Goal: Book appointment/travel/reservation

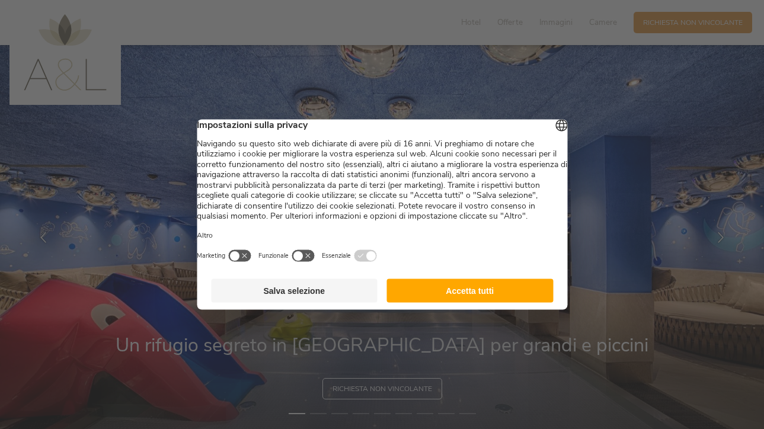
click at [487, 291] on button "Accetta tutti" at bounding box center [470, 291] width 167 height 24
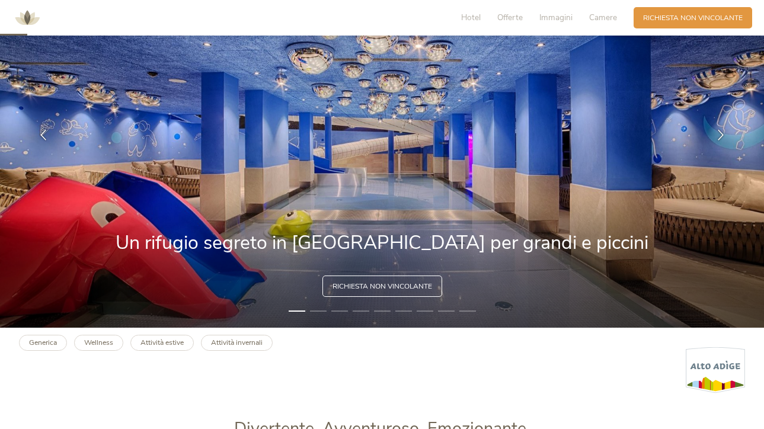
scroll to position [103, 1]
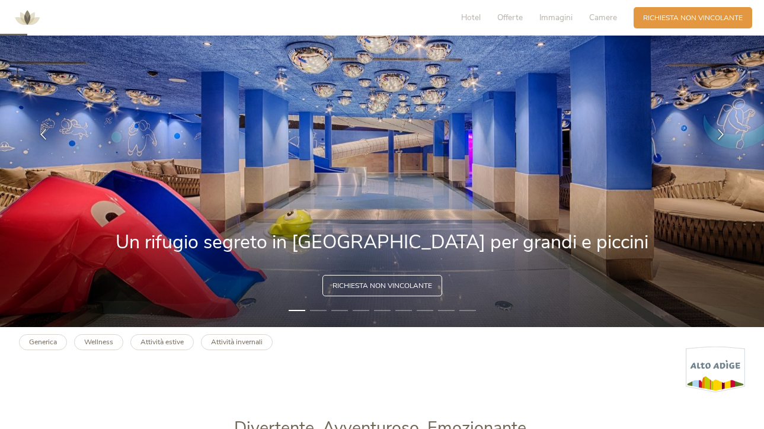
click at [717, 190] on img at bounding box center [382, 134] width 764 height 385
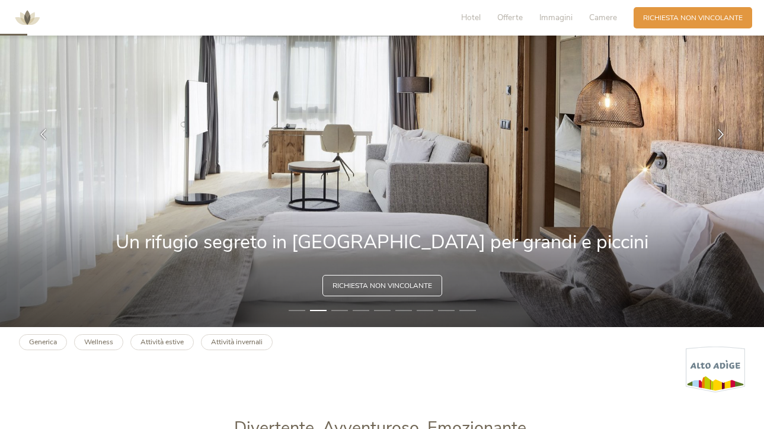
click at [700, 192] on img at bounding box center [382, 134] width 764 height 385
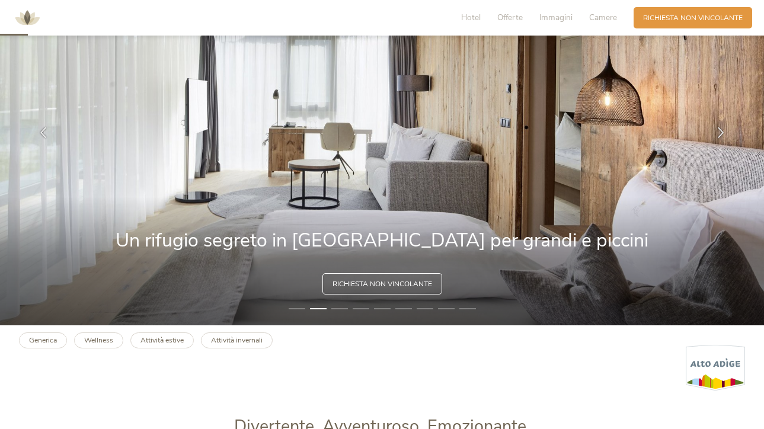
scroll to position [105, 0]
click at [723, 133] on icon at bounding box center [721, 131] width 11 height 11
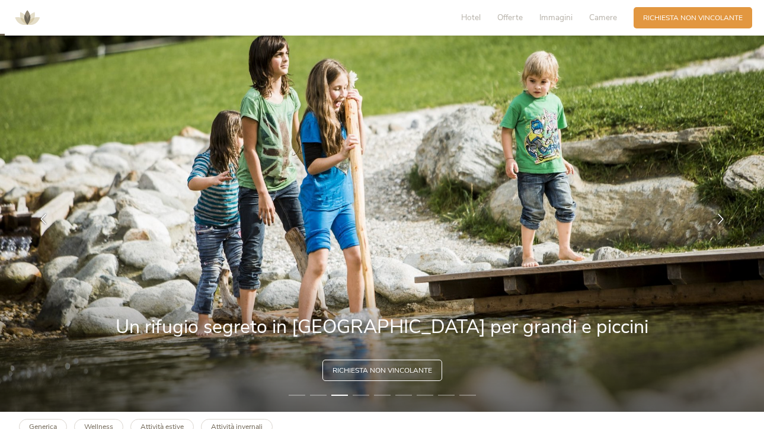
scroll to position [17, 0]
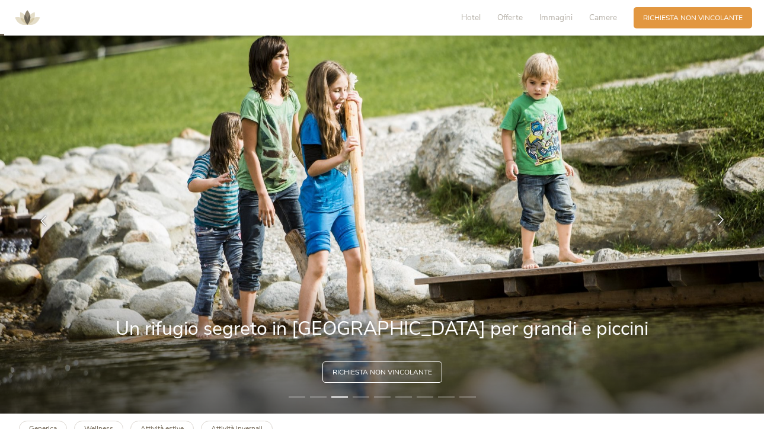
click at [719, 222] on icon at bounding box center [721, 220] width 11 height 11
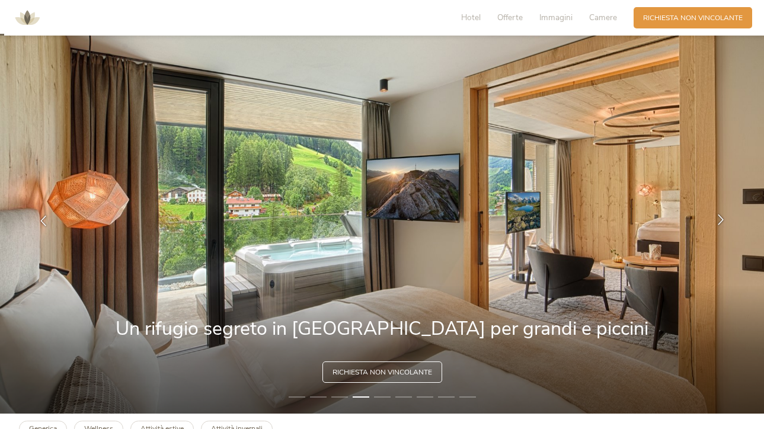
click at [719, 222] on icon at bounding box center [721, 220] width 11 height 11
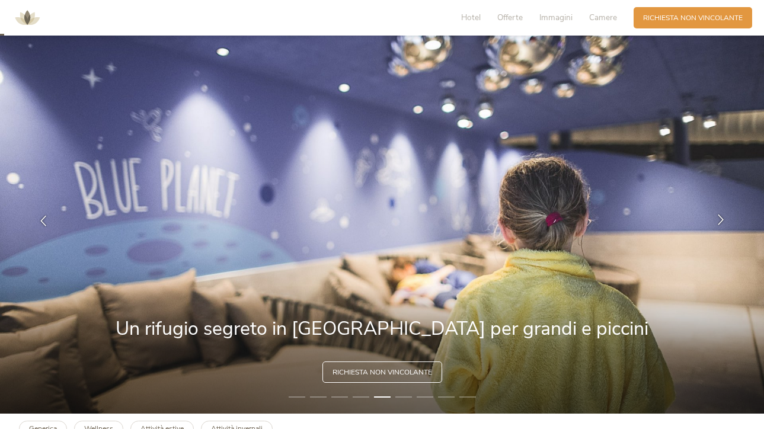
click at [719, 222] on icon at bounding box center [721, 220] width 11 height 11
click at [720, 218] on icon at bounding box center [721, 220] width 11 height 11
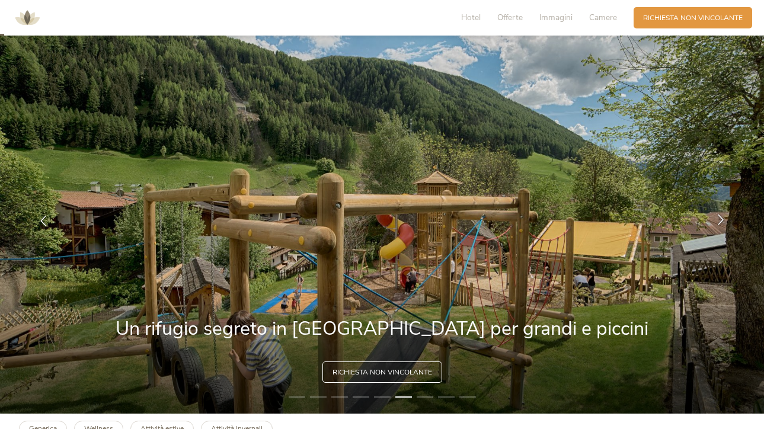
click at [720, 218] on icon at bounding box center [721, 220] width 11 height 11
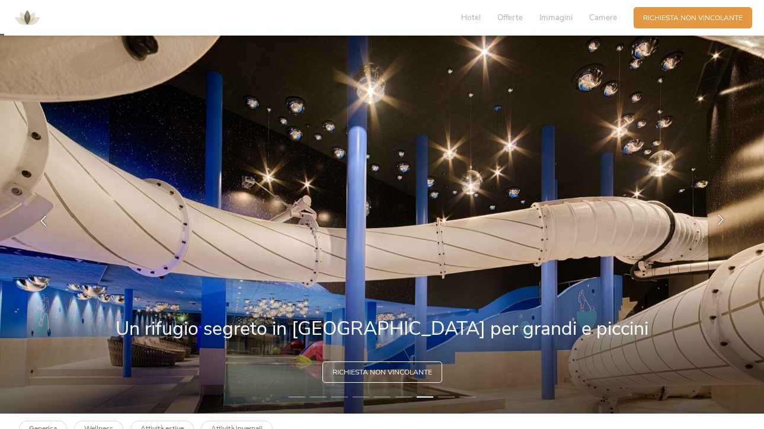
scroll to position [15, 0]
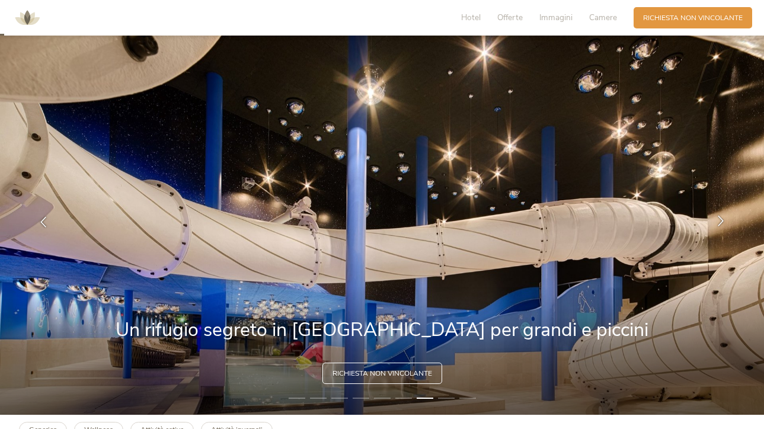
click at [720, 218] on icon at bounding box center [721, 221] width 11 height 11
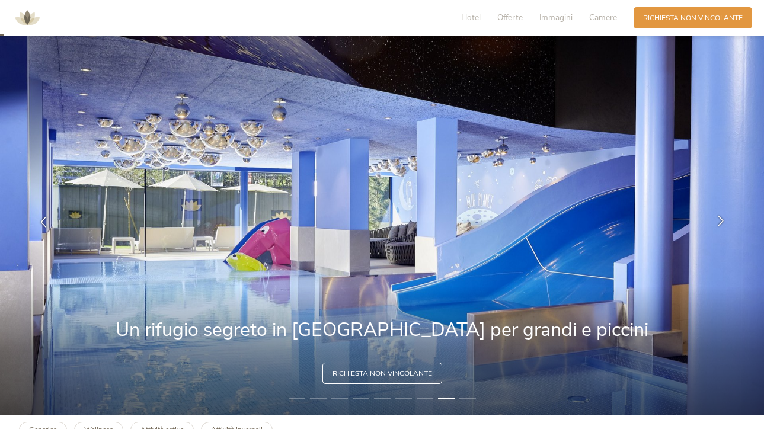
scroll to position [16, 0]
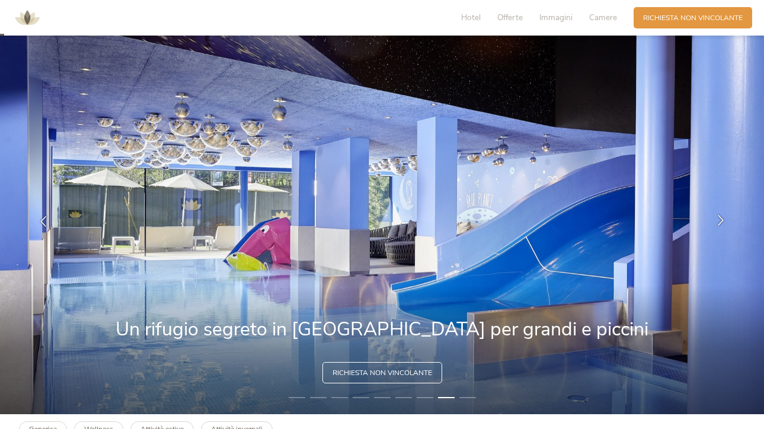
click at [720, 218] on icon at bounding box center [721, 220] width 11 height 11
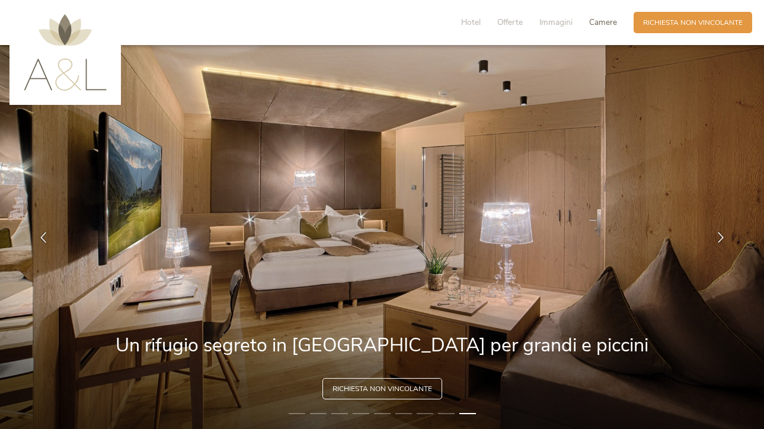
scroll to position [0, 0]
click at [600, 20] on span "Camere" at bounding box center [603, 22] width 28 height 11
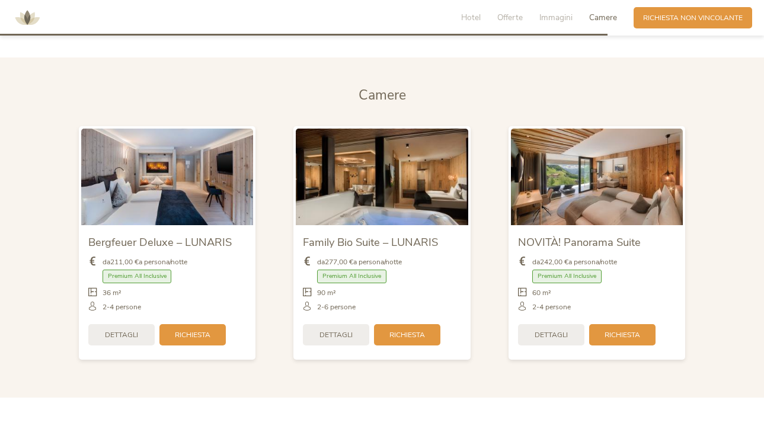
scroll to position [2293, 0]
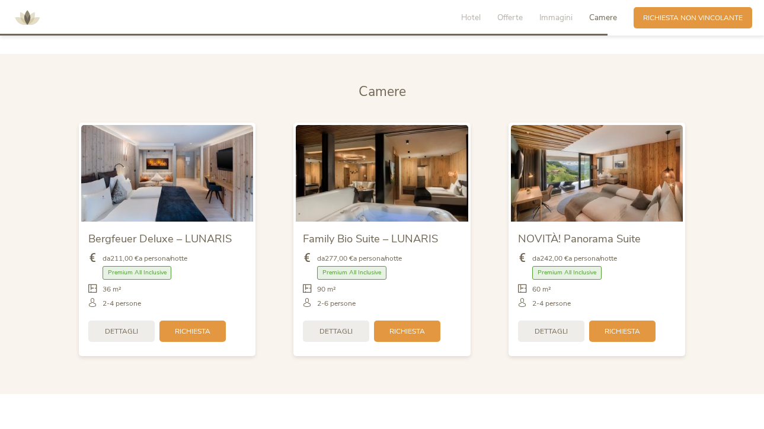
click at [380, 168] on img at bounding box center [382, 173] width 173 height 97
click at [418, 326] on span "Richiesta" at bounding box center [408, 331] width 36 height 10
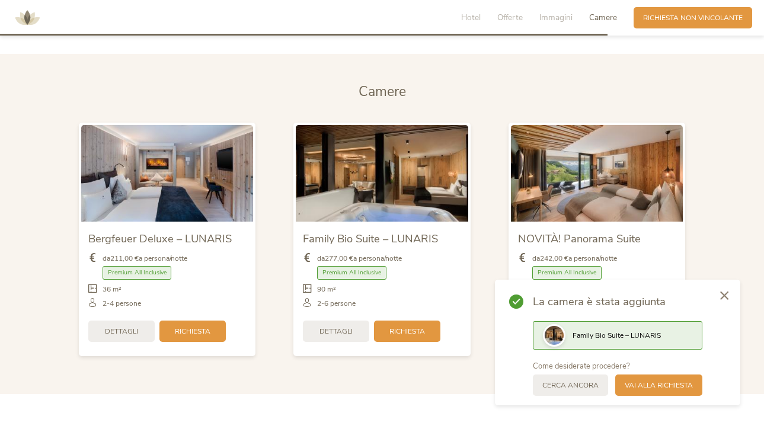
drag, startPoint x: 674, startPoint y: 387, endPoint x: 657, endPoint y: 390, distance: 16.9
click at [673, 387] on span "Vai alla richiesta" at bounding box center [659, 386] width 68 height 10
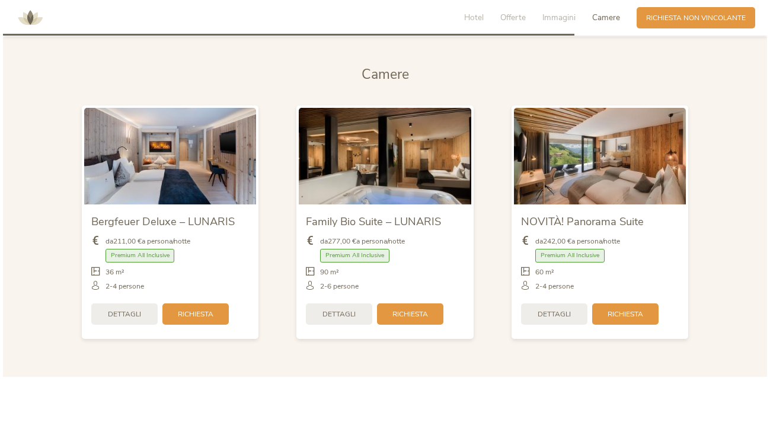
scroll to position [2339, 0]
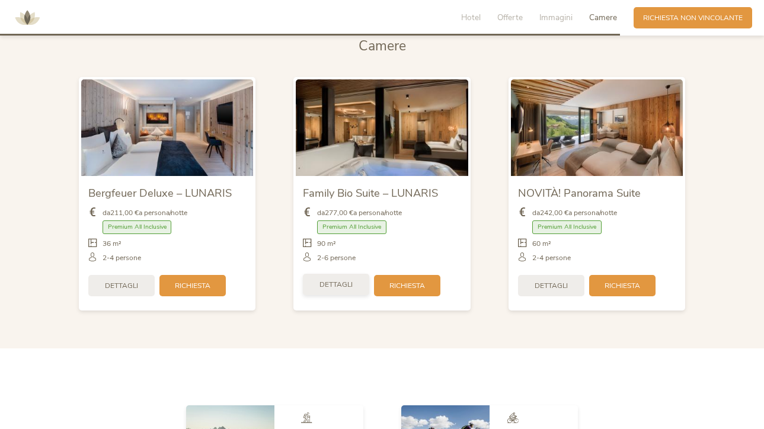
click at [341, 280] on span "Dettagli" at bounding box center [336, 285] width 33 height 10
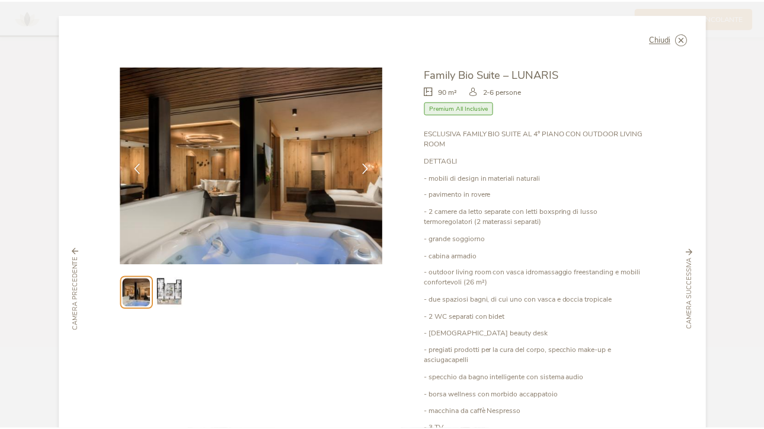
scroll to position [0, 0]
click at [363, 170] on icon at bounding box center [368, 167] width 11 height 11
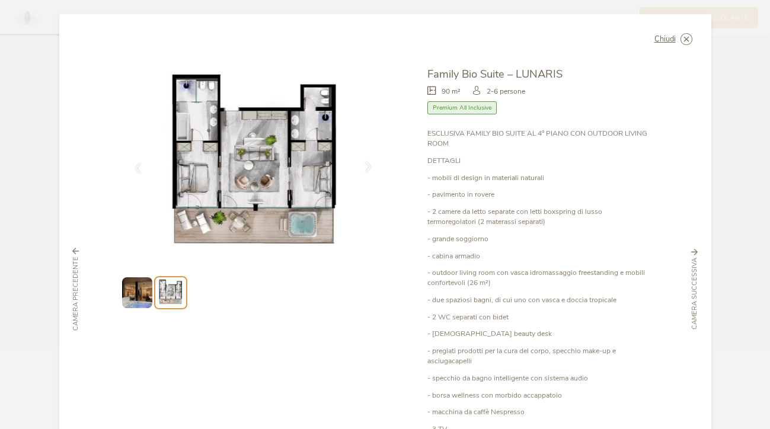
click at [365, 167] on icon at bounding box center [368, 167] width 11 height 11
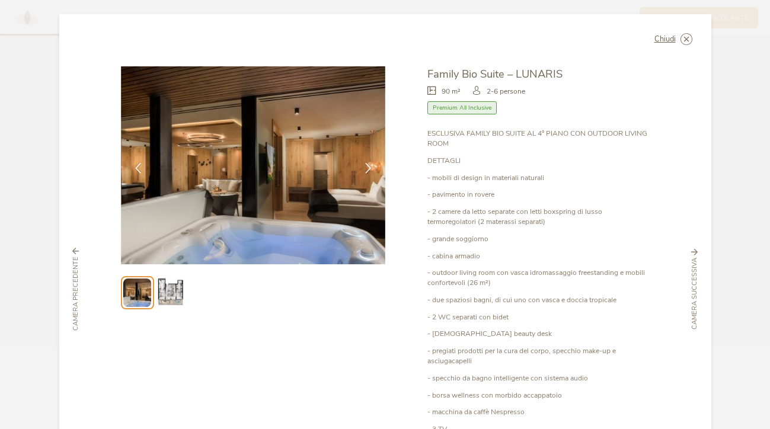
drag, startPoint x: 688, startPoint y: 41, endPoint x: 644, endPoint y: 59, distance: 47.9
click at [0, 0] on icon at bounding box center [0, 0] width 0 height 0
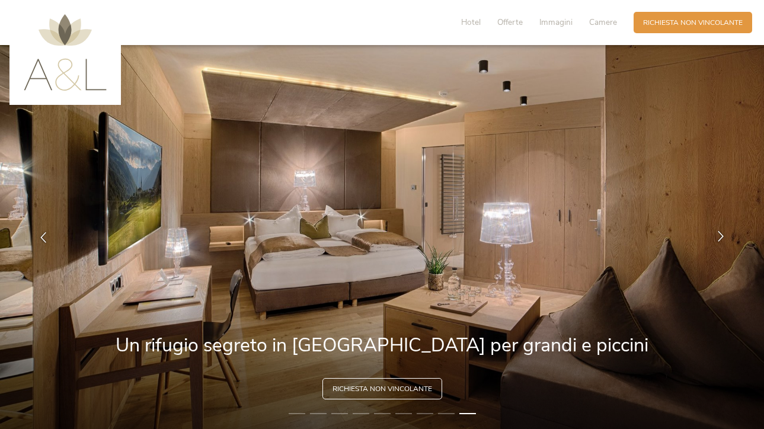
click at [720, 236] on icon at bounding box center [721, 236] width 11 height 11
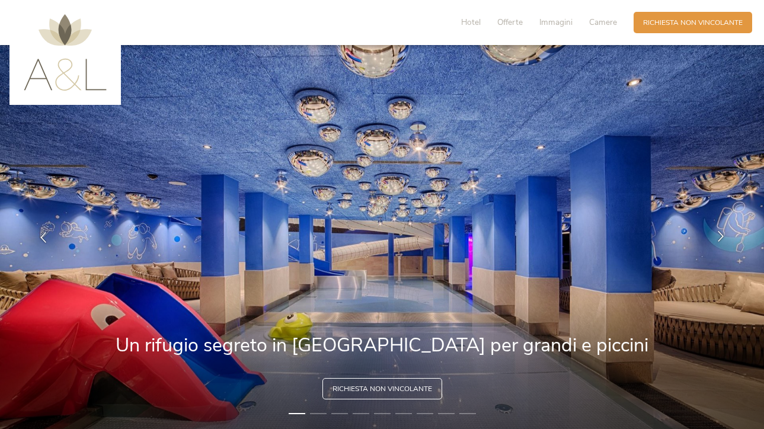
click at [720, 236] on icon at bounding box center [721, 236] width 11 height 11
click at [722, 237] on icon at bounding box center [721, 236] width 11 height 11
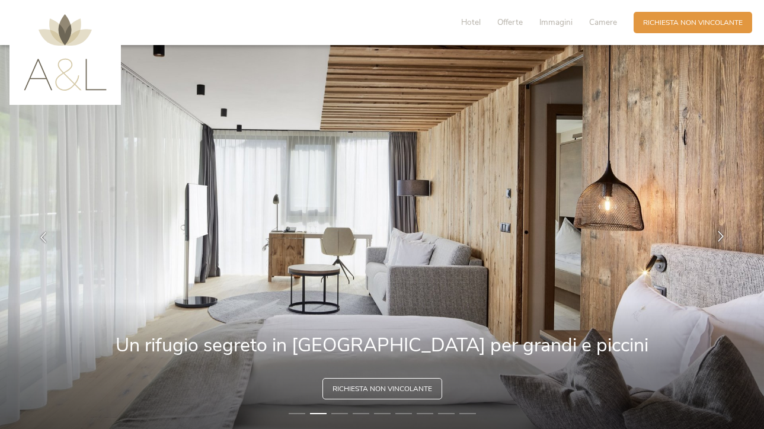
click at [722, 237] on icon at bounding box center [721, 236] width 11 height 11
click at [721, 237] on icon at bounding box center [721, 236] width 11 height 11
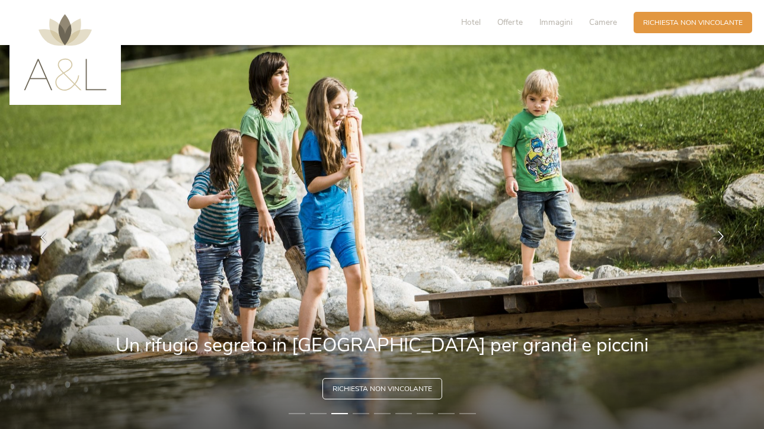
click at [721, 237] on icon at bounding box center [721, 236] width 11 height 11
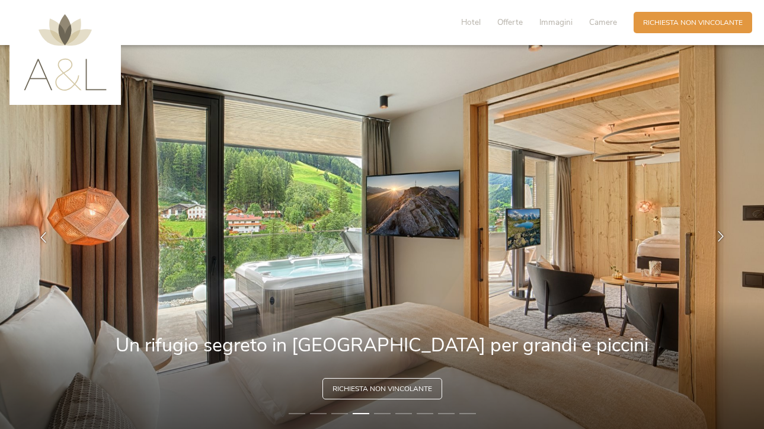
click at [721, 237] on icon at bounding box center [721, 236] width 11 height 11
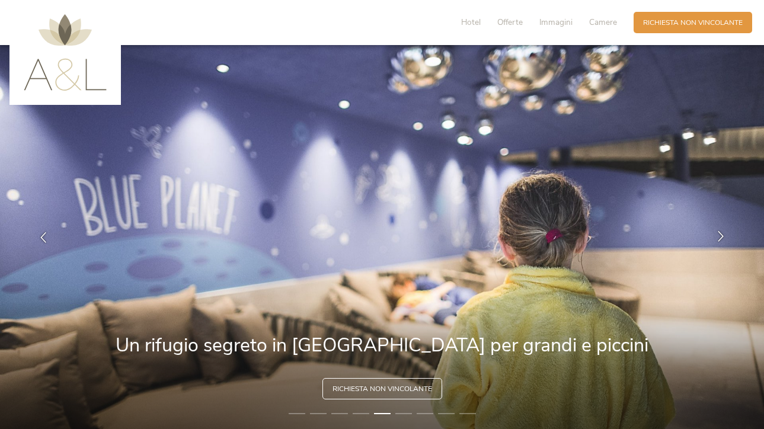
click at [721, 237] on icon at bounding box center [721, 236] width 11 height 11
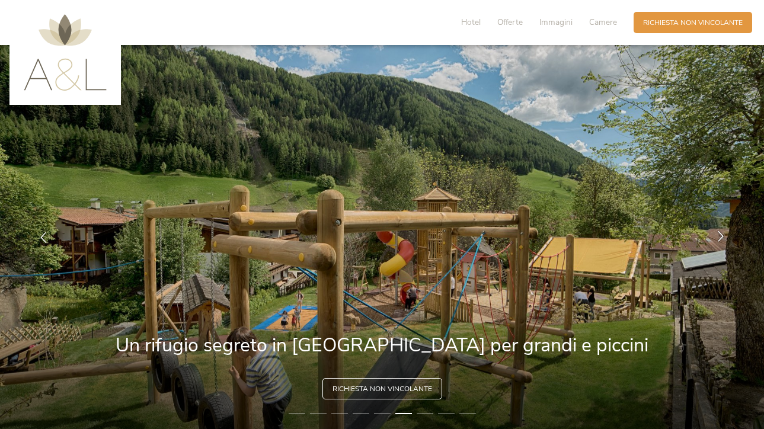
click at [721, 237] on icon at bounding box center [721, 236] width 11 height 11
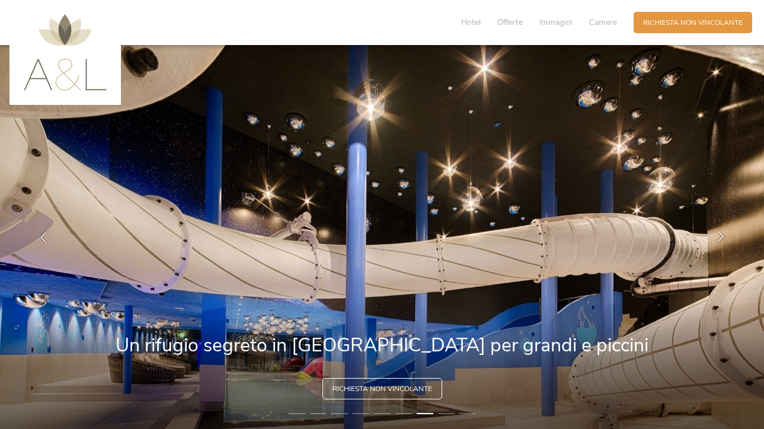
click at [721, 237] on icon at bounding box center [721, 236] width 11 height 11
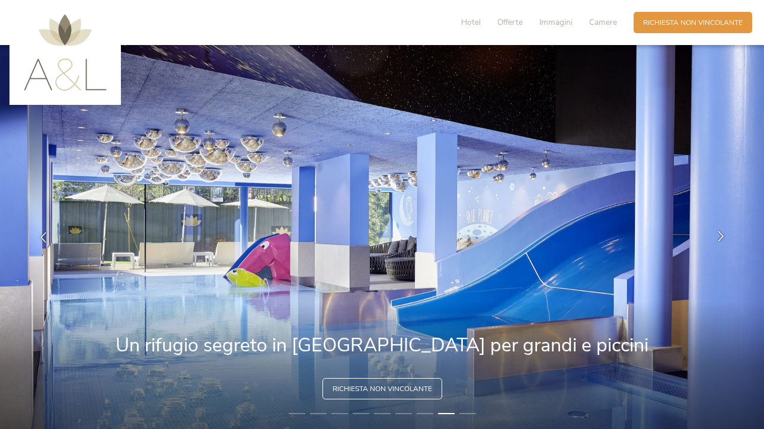
click at [721, 237] on icon at bounding box center [721, 236] width 11 height 11
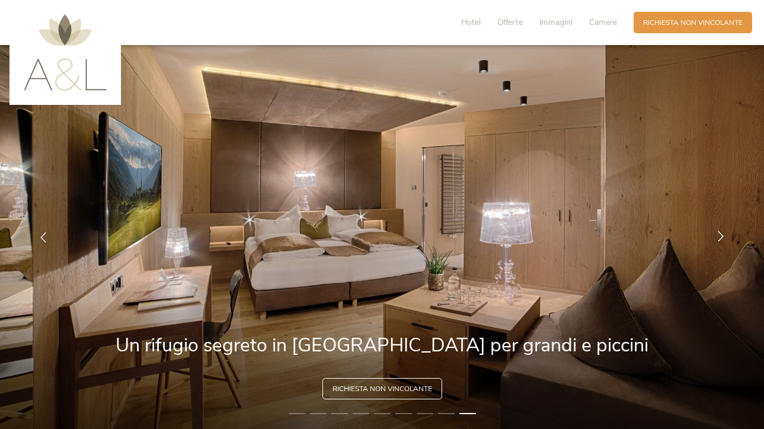
click at [721, 237] on icon at bounding box center [721, 236] width 11 height 11
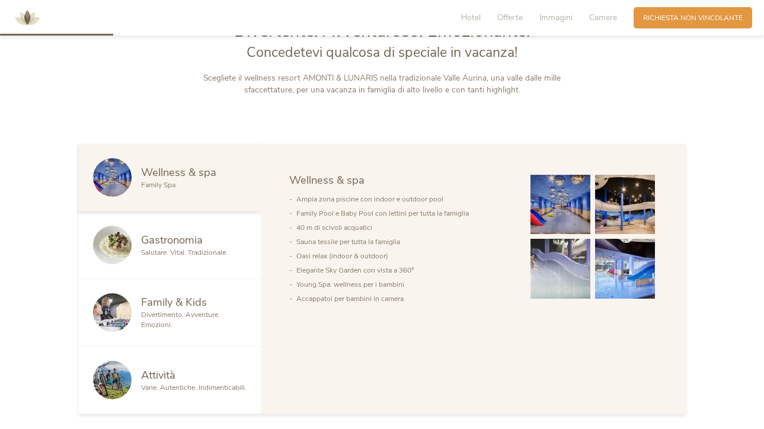
scroll to position [993, 0]
